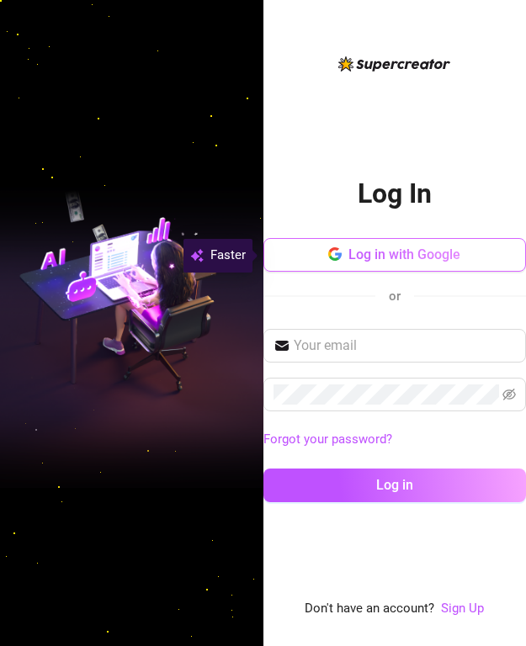
click at [430, 256] on span "Log in with Google" at bounding box center [404, 254] width 112 height 16
